Goal: Information Seeking & Learning: Find specific fact

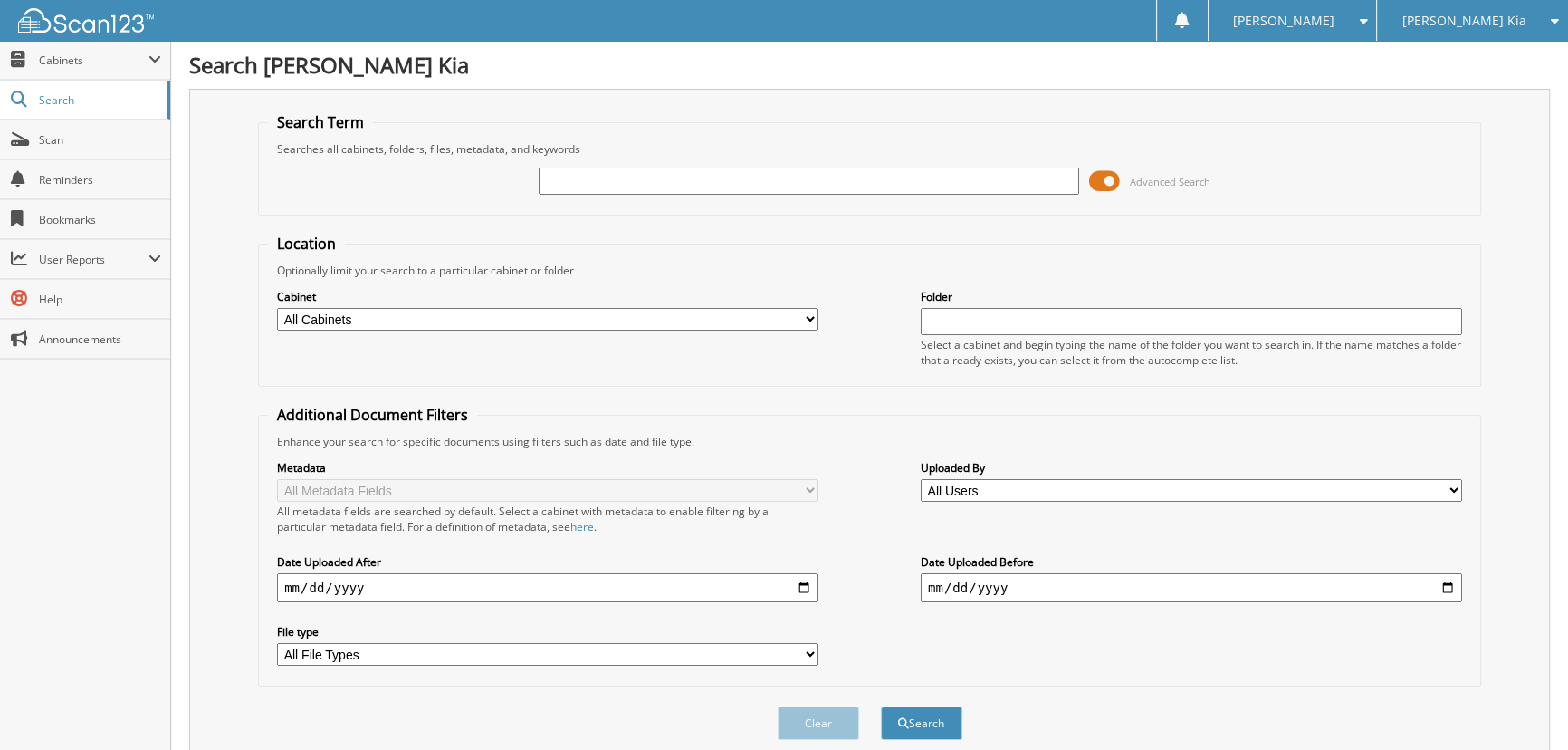
click at [562, 176] on input "text" at bounding box center [809, 181] width 541 height 27
type input "6T25604A"
click at [881, 706] on button "Search" at bounding box center [922, 723] width 81 height 34
click at [616, 180] on input "6T25604A" at bounding box center [809, 181] width 541 height 27
type input "6T25604"
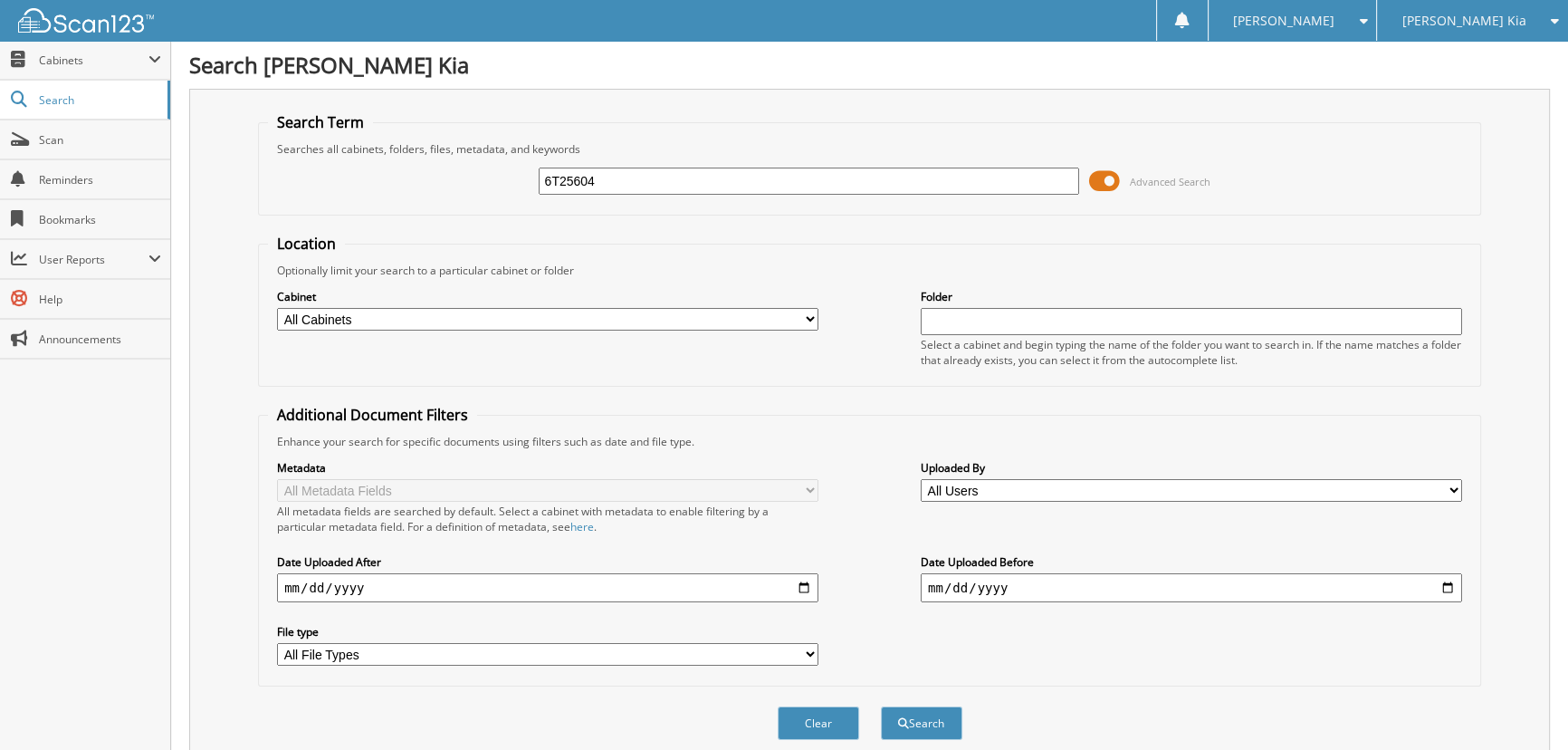
click at [881, 706] on button "Search" at bounding box center [922, 723] width 81 height 34
click at [1441, 34] on div "[PERSON_NAME] Kia" at bounding box center [1472, 20] width 173 height 41
click at [1429, 63] on link "[PERSON_NAME] Chevrolet of [GEOGRAPHIC_DATA]" at bounding box center [1472, 74] width 191 height 66
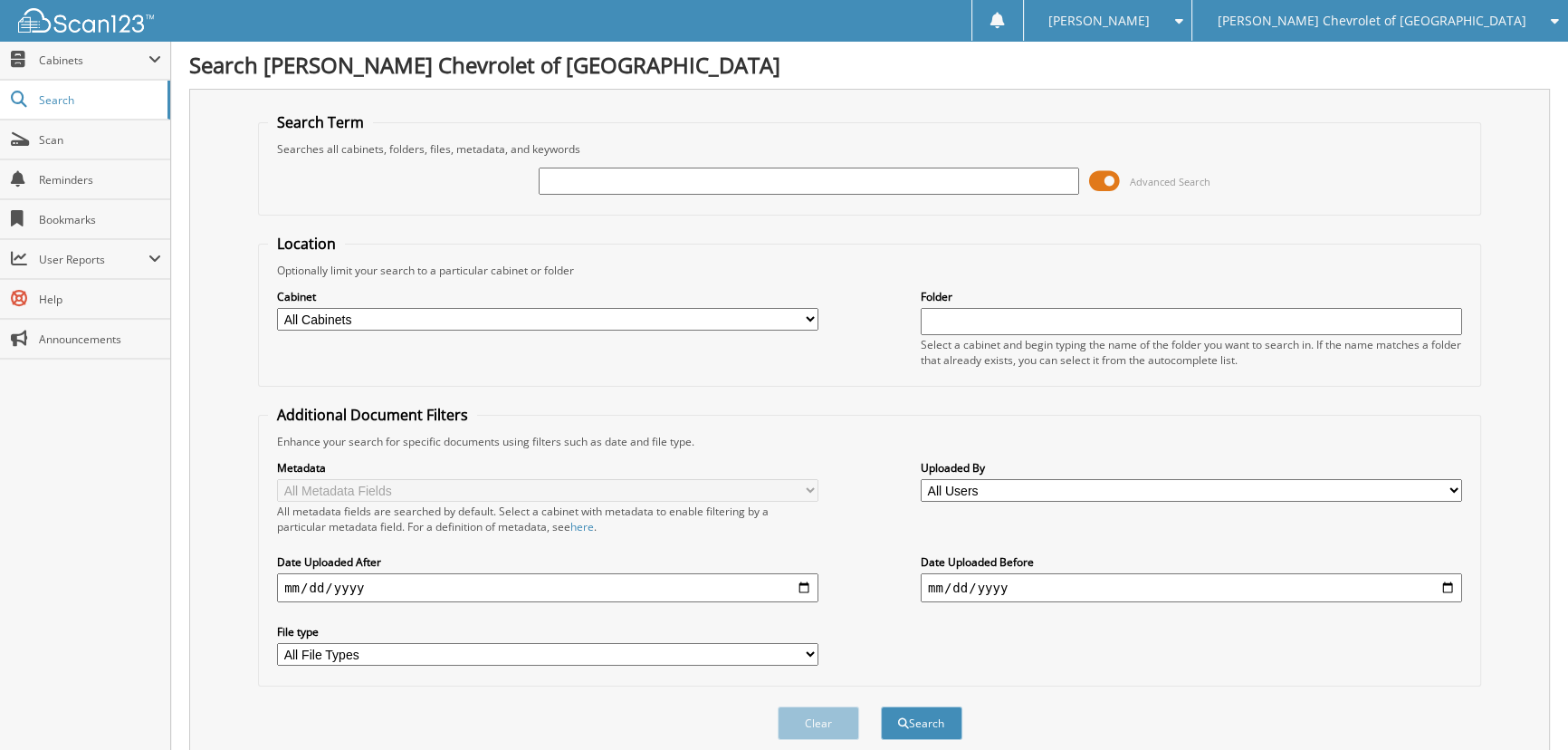
click at [750, 181] on input "text" at bounding box center [809, 181] width 541 height 27
type input "6T25604A"
click at [881, 706] on button "Search" at bounding box center [922, 723] width 81 height 34
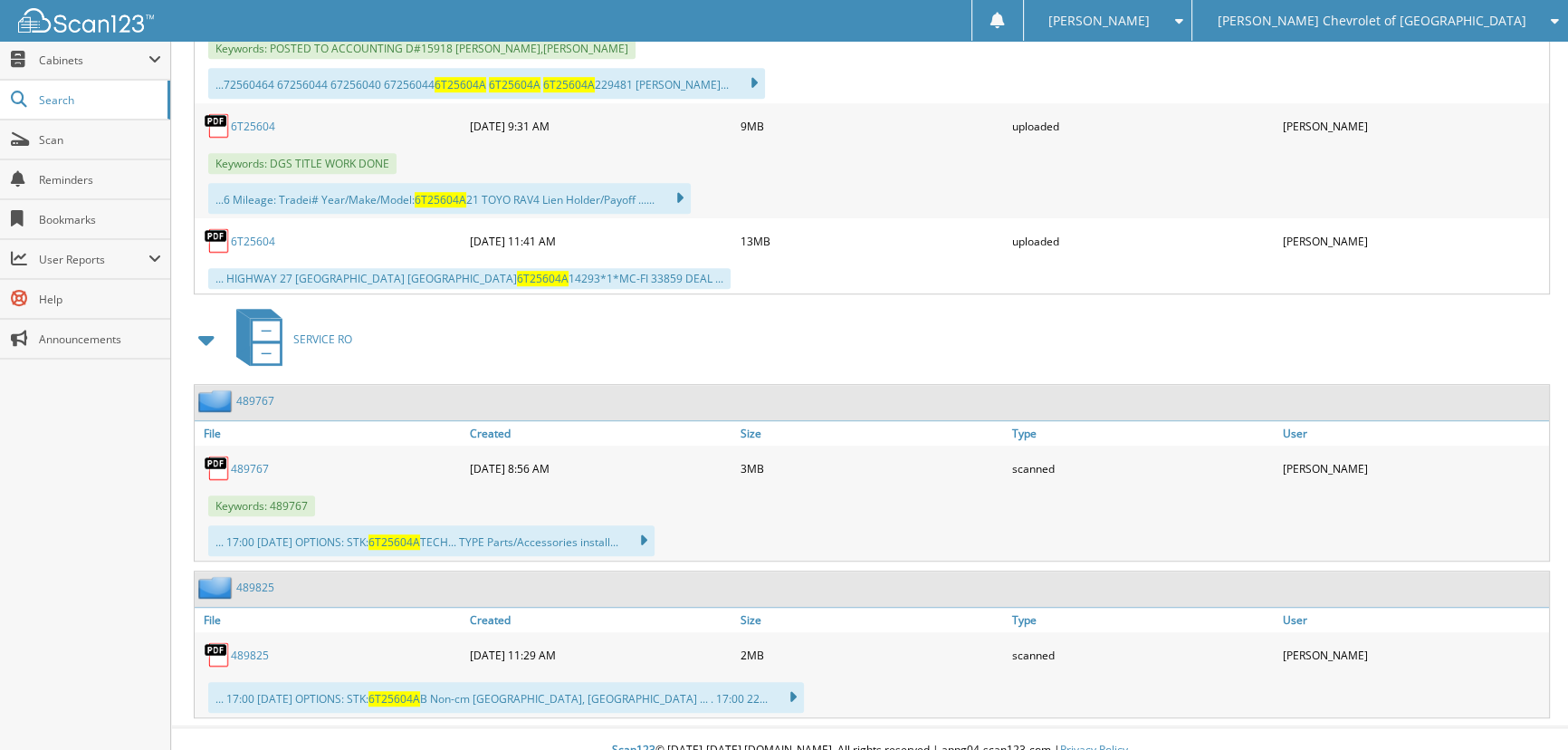
scroll to position [1363, 0]
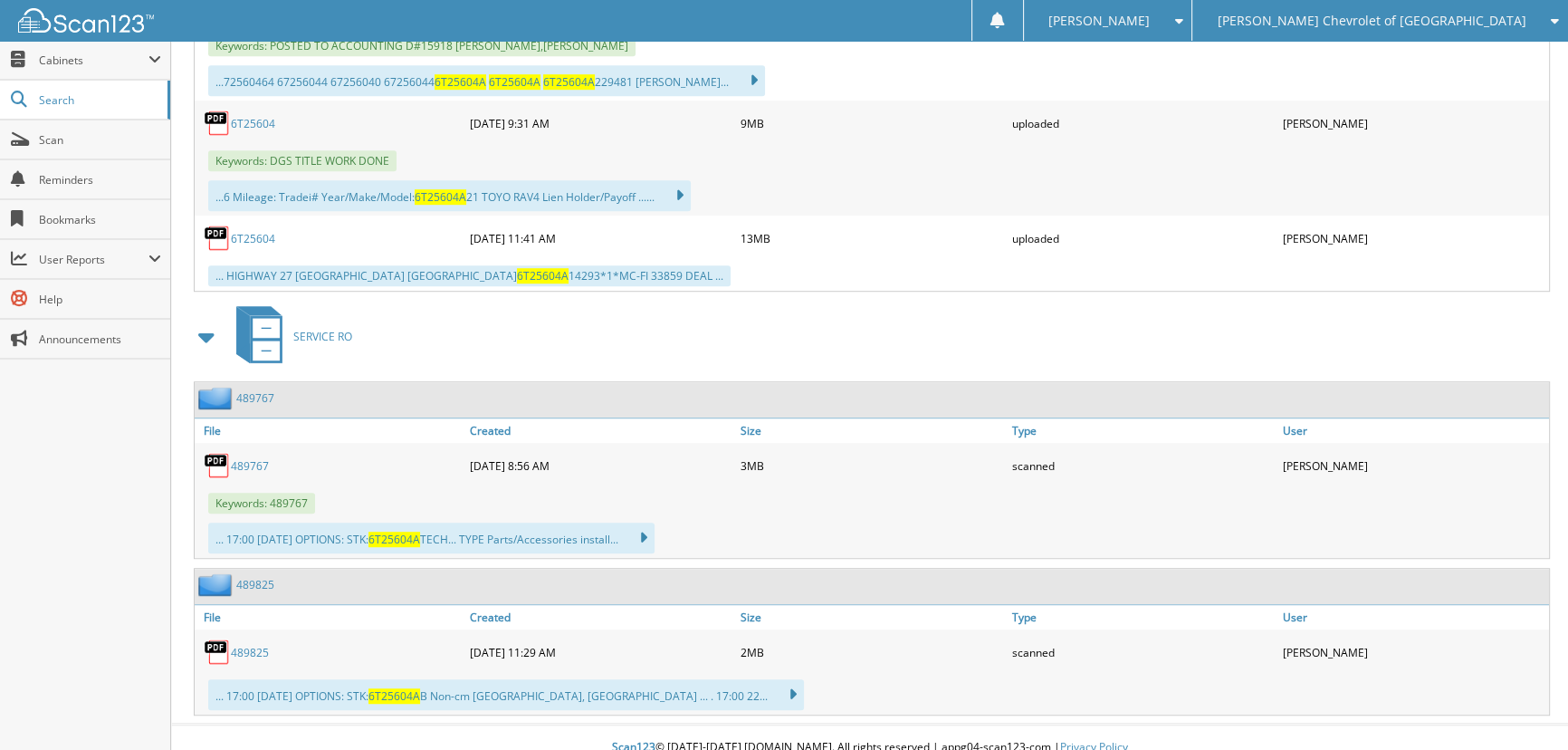
click at [247, 458] on link "489767" at bounding box center [249, 466] width 38 height 16
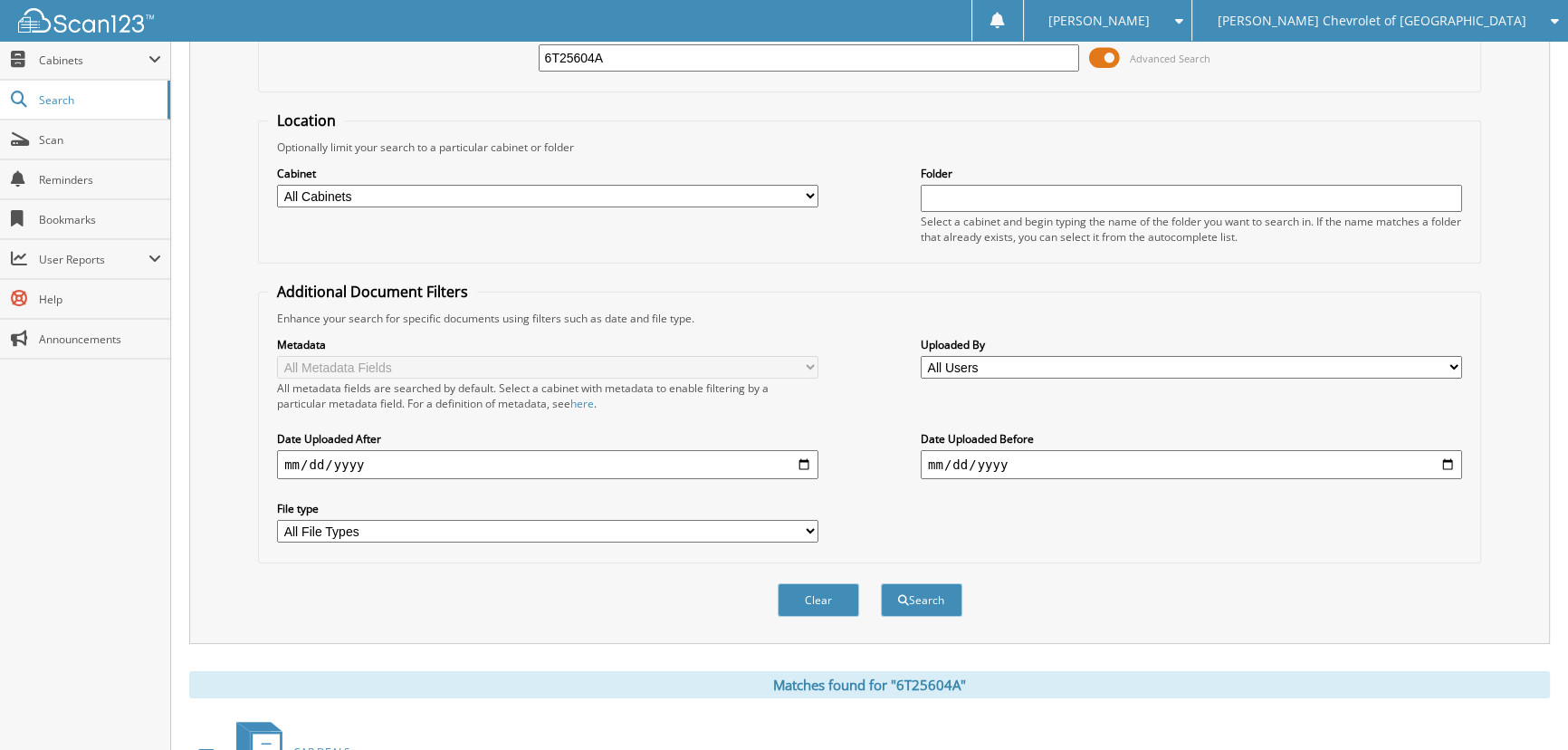
scroll to position [0, 0]
